Goal: Transaction & Acquisition: Book appointment/travel/reservation

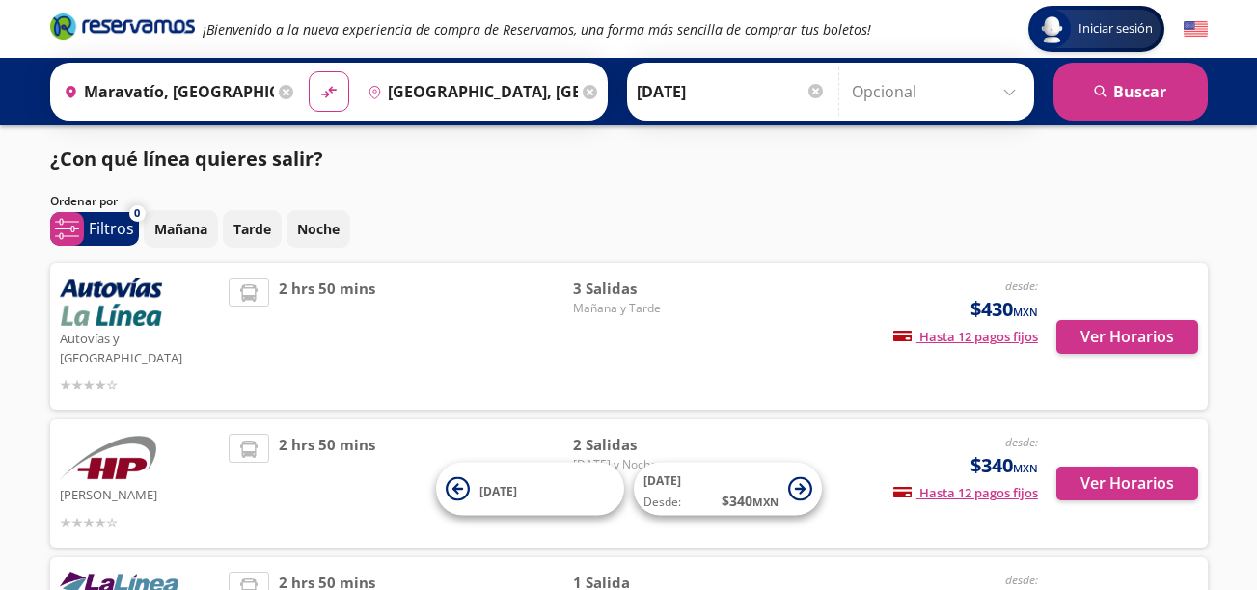
scroll to position [96, 0]
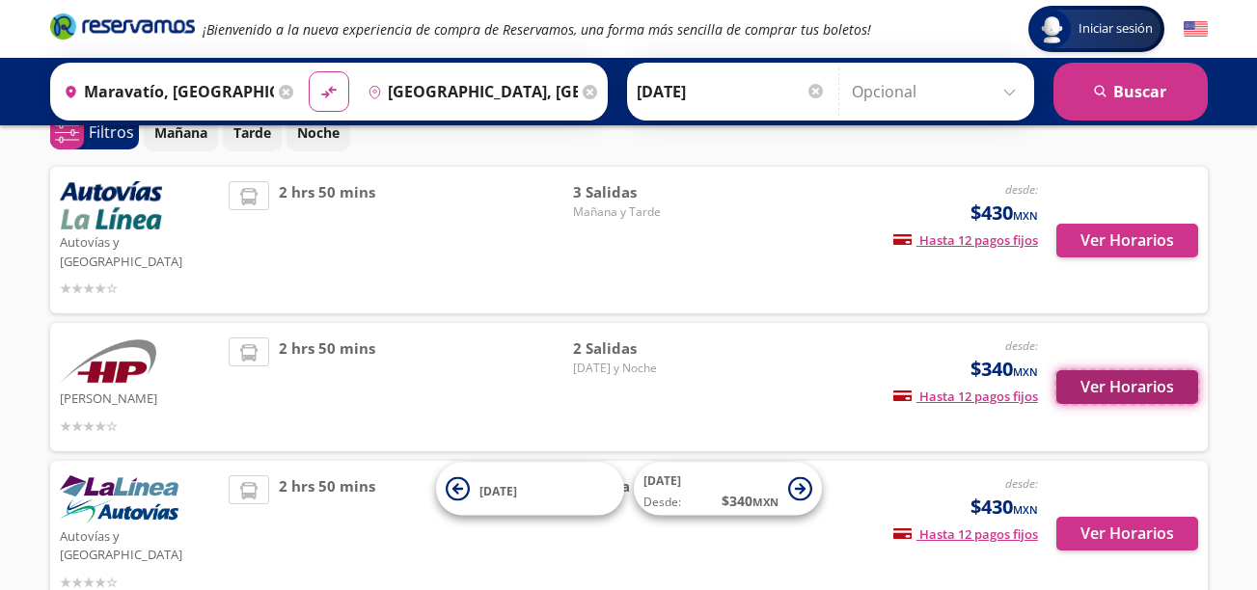
click at [1115, 370] on button "Ver Horarios" at bounding box center [1127, 387] width 142 height 34
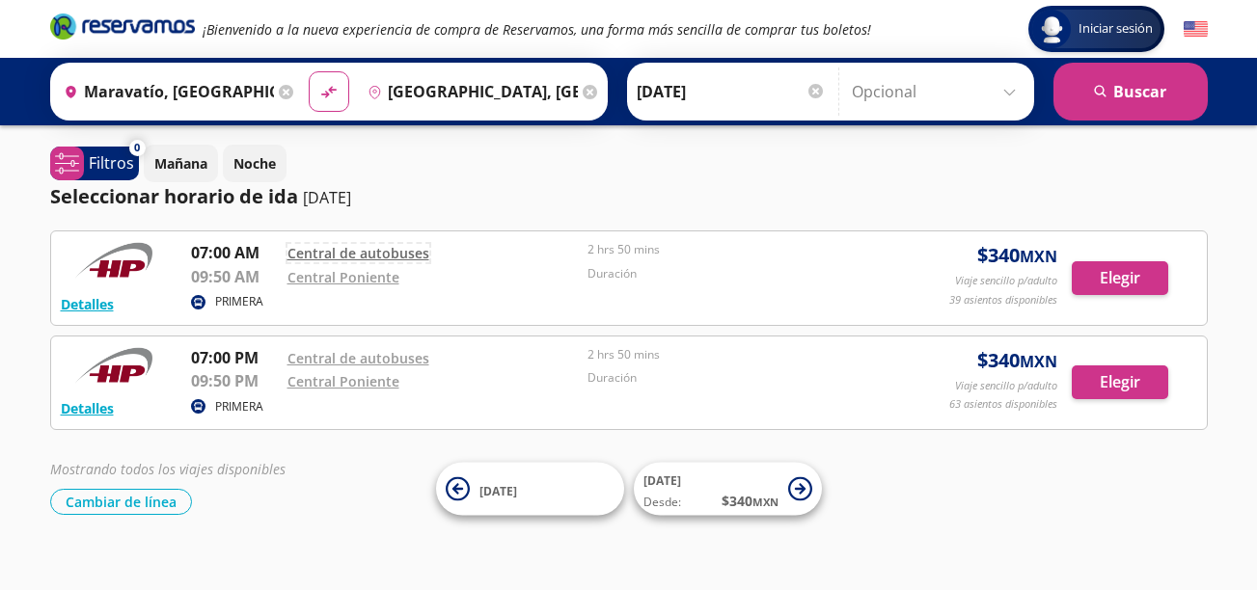
click at [372, 252] on link "Central de autobuses" at bounding box center [358, 253] width 142 height 18
click at [1114, 275] on button "Elegir" at bounding box center [1120, 278] width 96 height 34
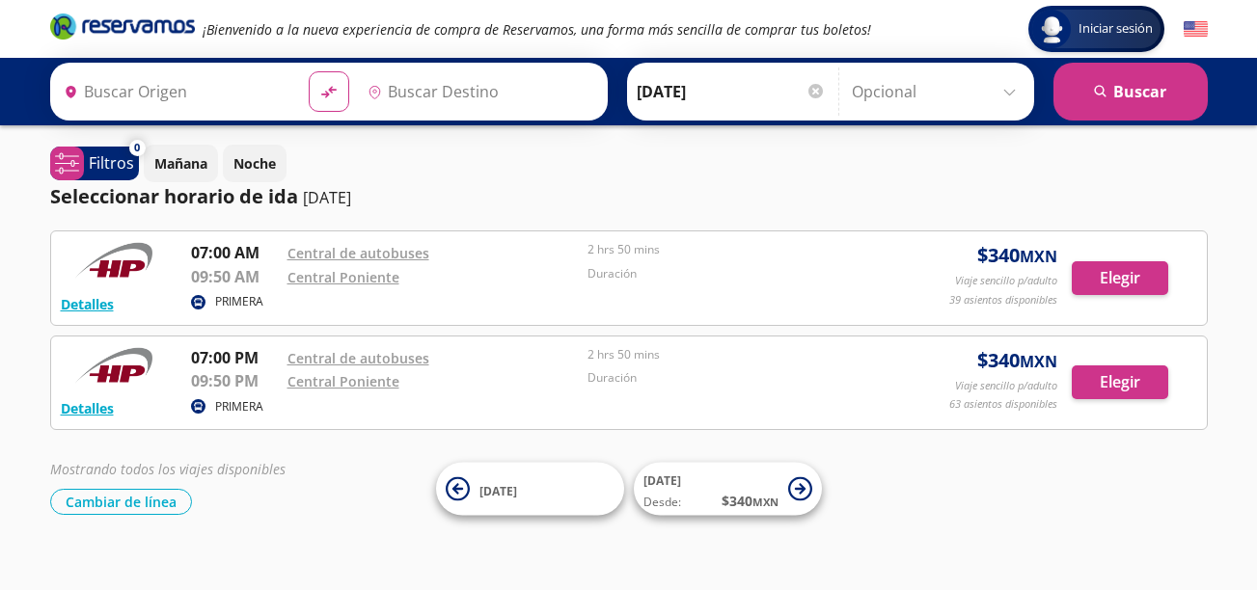
type input "Maravatío, [GEOGRAPHIC_DATA]"
type input "[GEOGRAPHIC_DATA], [GEOGRAPHIC_DATA]"
